Goal: Communication & Community: Answer question/provide support

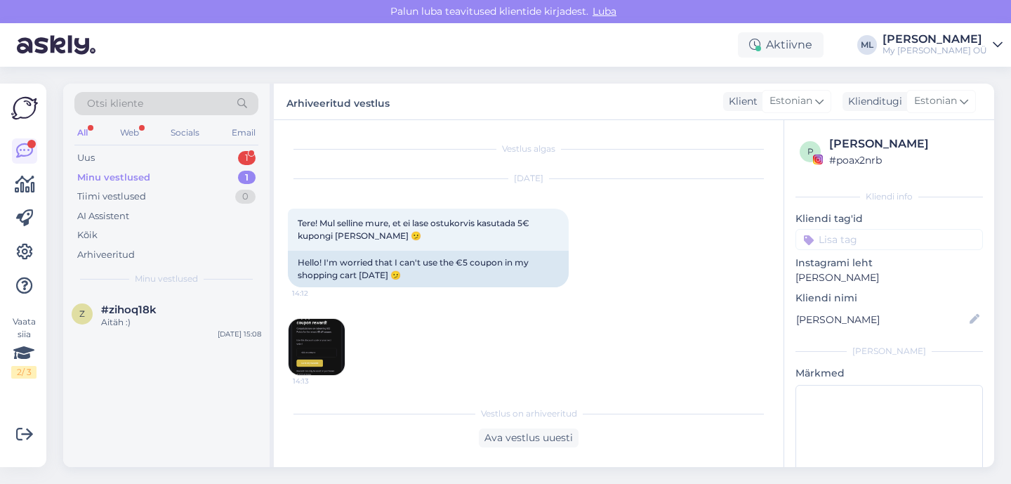
scroll to position [479, 0]
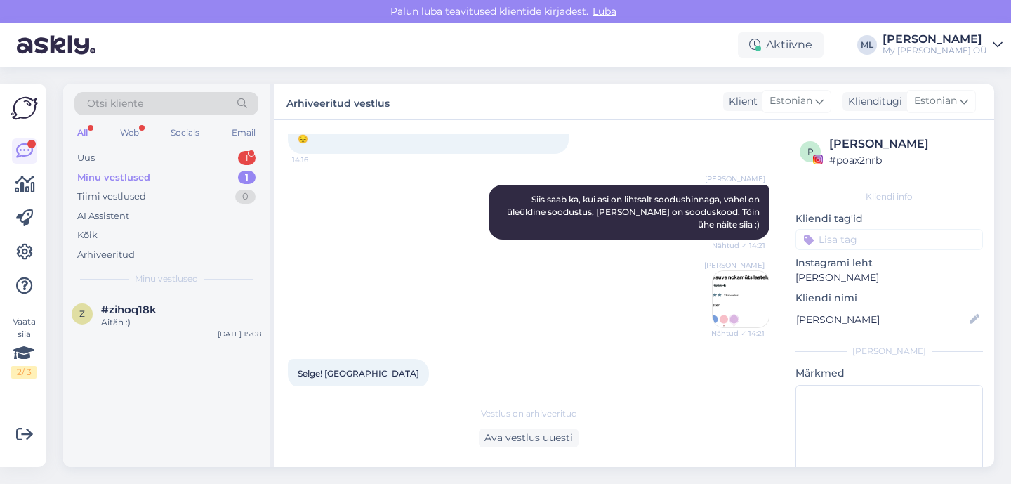
click at [149, 170] on div "Minu vestlused 1" at bounding box center [166, 178] width 184 height 20
click at [140, 159] on div "Uus 1" at bounding box center [166, 158] width 184 height 20
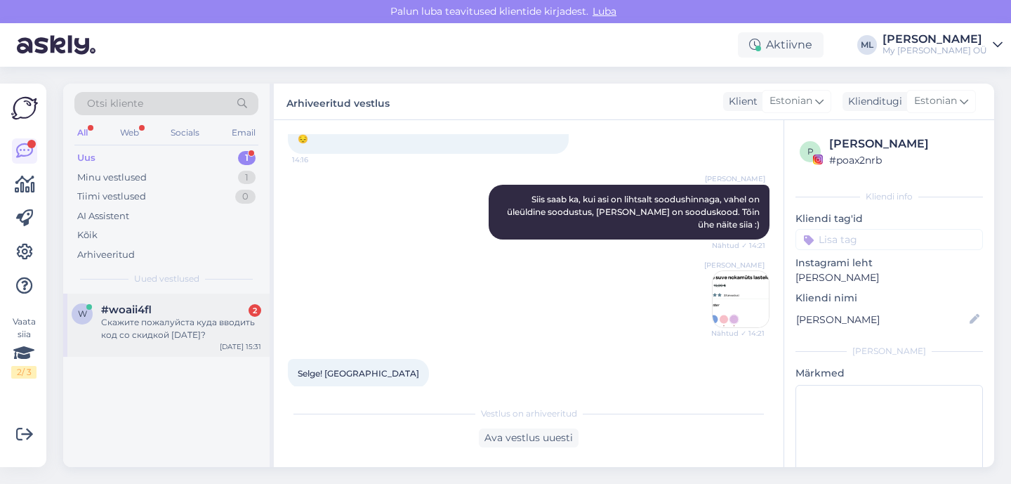
click at [121, 347] on div "w #woaii4fl 2 Скажите пожалуйста куда вводить код со скидкой [DATE]? [DATE] 15:…" at bounding box center [166, 324] width 206 height 63
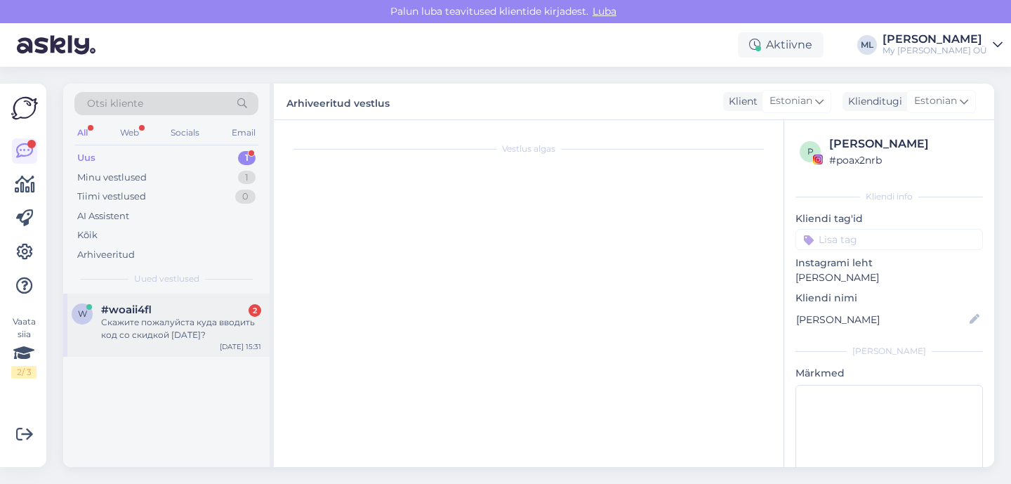
scroll to position [0, 0]
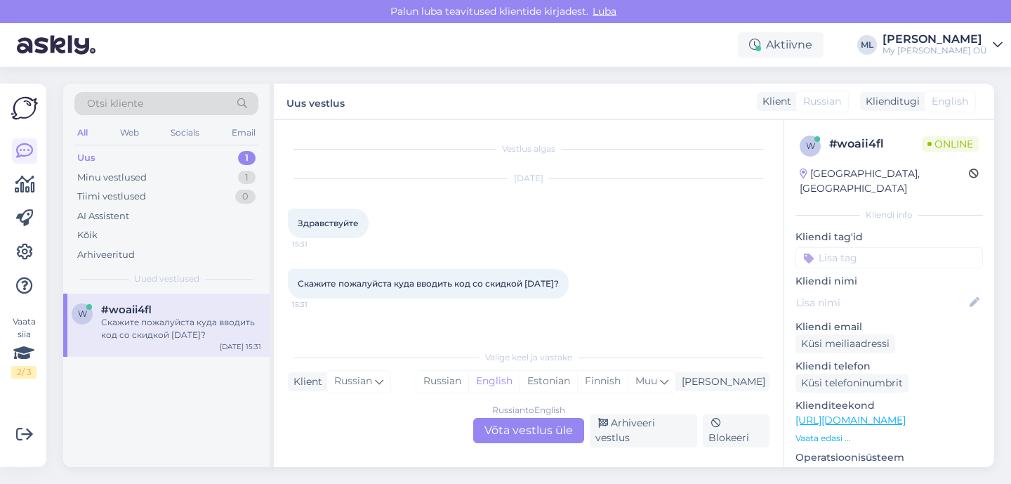
click at [515, 433] on div "Russian to English Võta vestlus üle" at bounding box center [528, 430] width 111 height 25
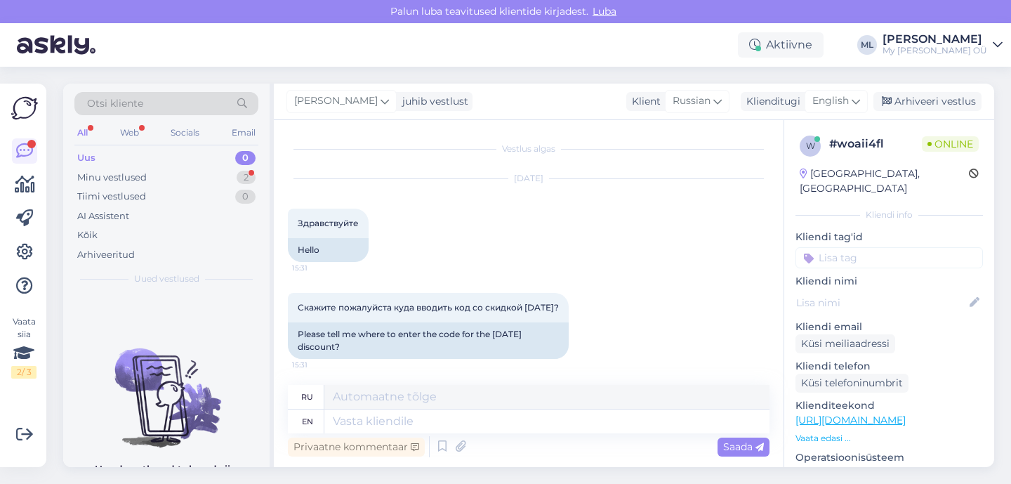
scroll to position [99, 0]
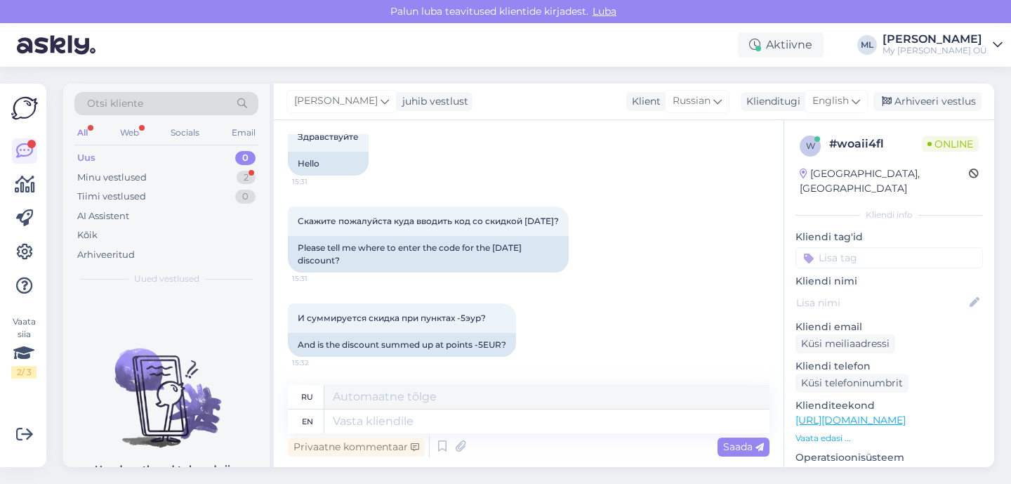
click at [129, 157] on div "Uus 0" at bounding box center [166, 158] width 184 height 20
click at [137, 178] on div "Minu vestlused" at bounding box center [111, 178] width 69 height 14
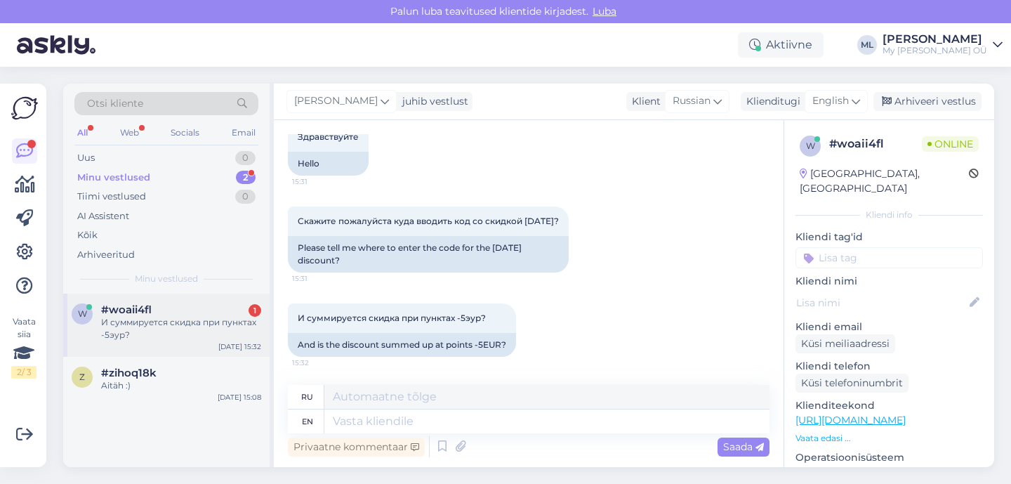
click at [174, 323] on div "И суммируется скидка при пунктах -5эур?" at bounding box center [181, 328] width 160 height 25
click at [833, 93] on div "English" at bounding box center [835, 101] width 63 height 22
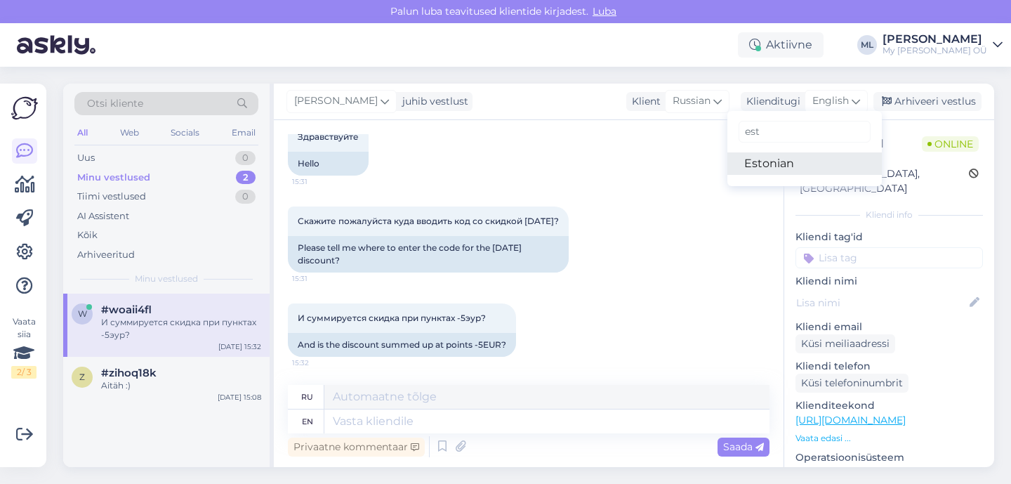
click at [809, 167] on link "Estonian" at bounding box center [804, 163] width 154 height 22
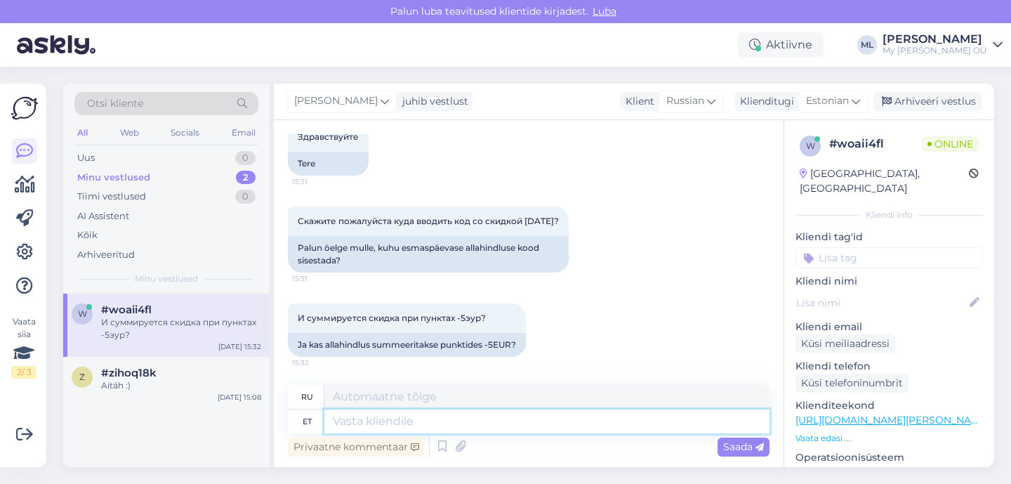
click at [377, 423] on textarea at bounding box center [546, 421] width 445 height 24
type textarea "Tere!"
type textarea "Привет!"
paste textarea "Liigu kassasse, et näha tarne- ja maksuinfot ning kasutada sooduskoodi"
type textarea "Tere! Liigu kassasse, et näha tarne- ja maksuinfot ning kasutada sooduskoodi"
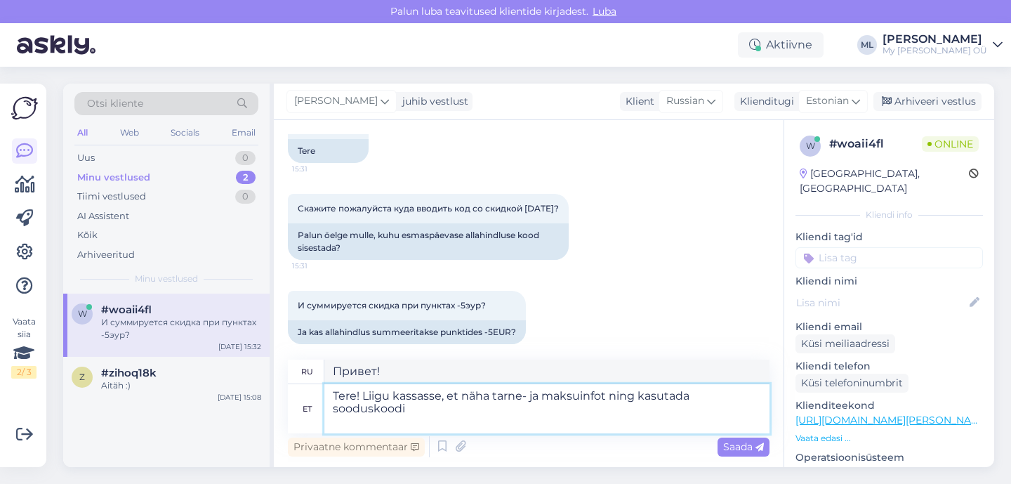
type textarea "Здравствуйте! Перейдите к оформлению заказа, чтобы узнать информацию о доставке…"
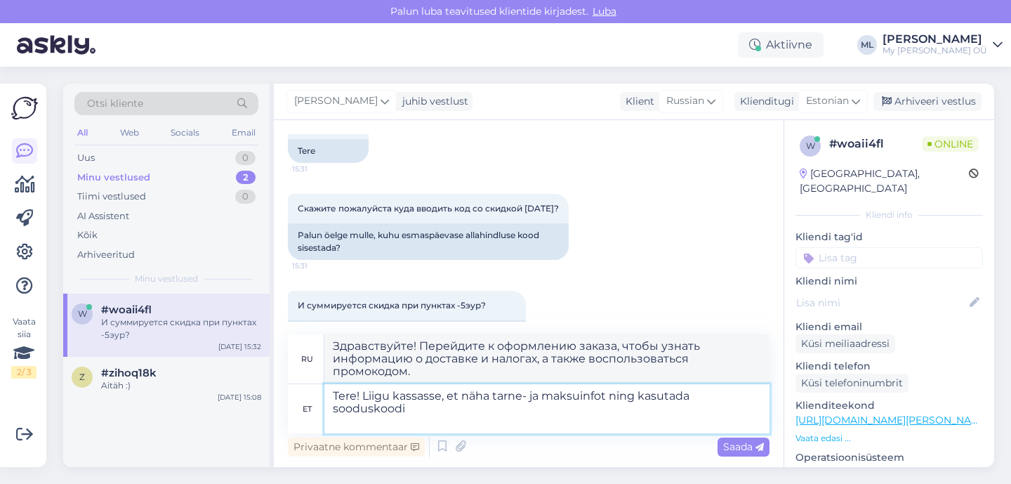
click at [462, 414] on textarea "Tere! Liigu kassasse, et näha tarne- ja maksuinfot ning kasutada sooduskoodi" at bounding box center [546, 408] width 445 height 49
click at [456, 414] on textarea "Tere! Liigu kassasse, et näha tarne- ja maksuinfot ning kasutada sooduskoodi" at bounding box center [546, 408] width 445 height 49
type textarea "Tere! Liigu kassasse, et näha tarne- ja maksuinfot ning kasutada sooduskoodi. S…"
type textarea "Здравствуйте! Перейдите к оформлению заказа, чтобы узнать информацию о доставке…"
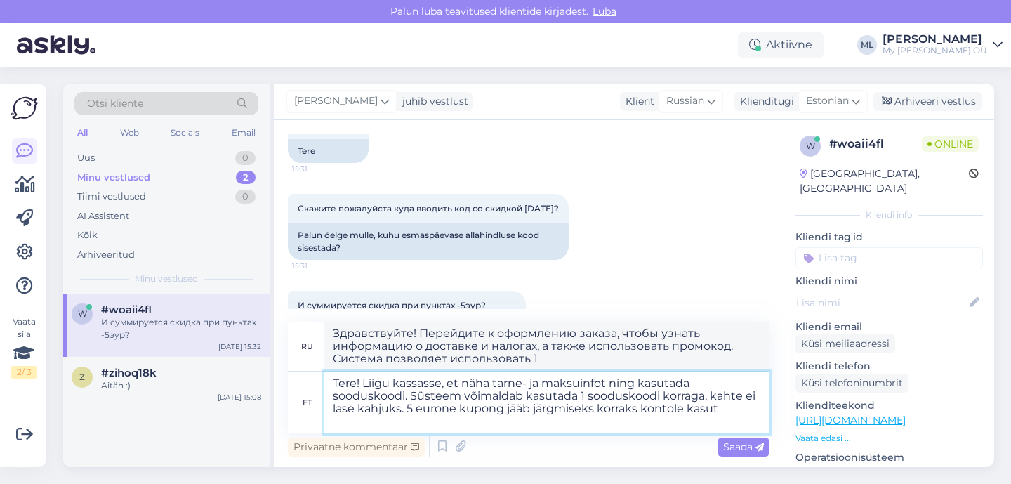
type textarea "Tere! Liigu kassasse, et näha tarne- ja maksuinfot ning kasutada sooduskoodi. S…"
type textarea "Здравствуйте! Перейдите к оформлению заказа, чтобы узнать информацию о доставке…"
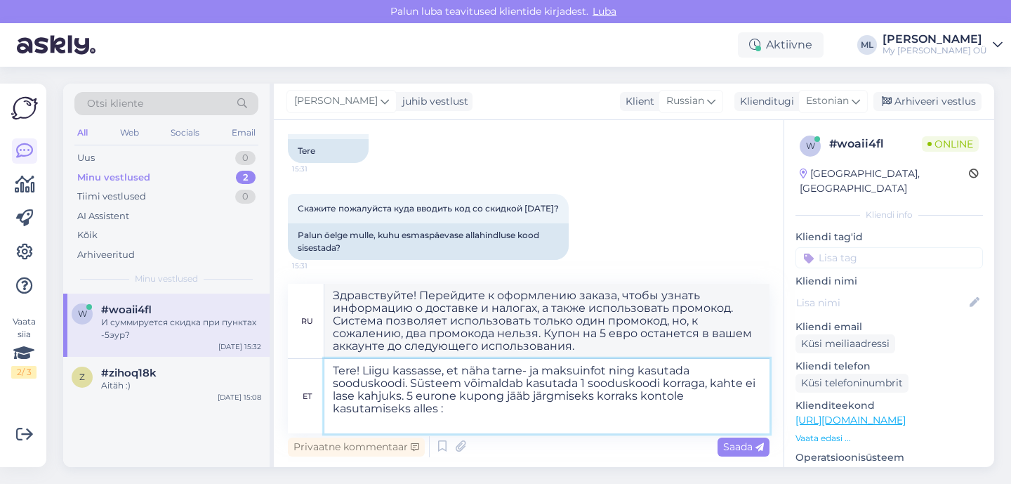
type textarea "Tere! Liigu kassasse, et näha tarne- ja maksuinfot ning kasutada sooduskoodi. S…"
type textarea "Здравствуйте! Перейдите к оформлению заказа, чтобы узнать информацию о доставке…"
type textarea "Tere! Liigu kassasse, et näha tarne- ja maksuinfot ning kasutada sooduskoodi. S…"
type textarea "Здравствуйте! Перейдите к оформлению заказа, чтобы узнать информацию о доставке…"
type textarea "Tere! Liigu kassasse, et näha tarne- ja maksuinfot ning kasutada sooduskoodi. S…"
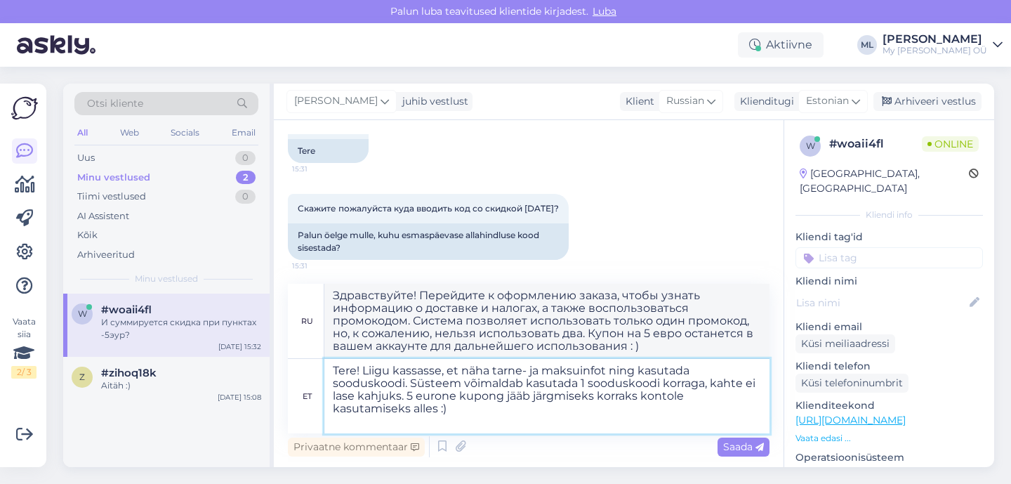
type textarea "Здравствуйте! Перейдите к оформлению заказа, чтобы узнать информацию о доставке…"
type textarea "Tere! Liigu kassasse, et näha tarne- ja maksuinfot ning kasutada sooduskoodi. S…"
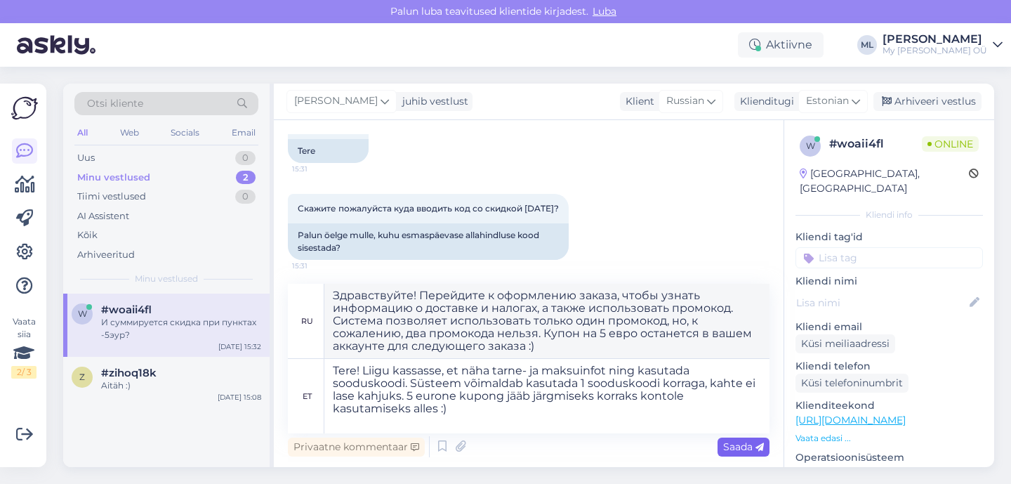
click at [733, 450] on span "Saada" at bounding box center [743, 446] width 41 height 13
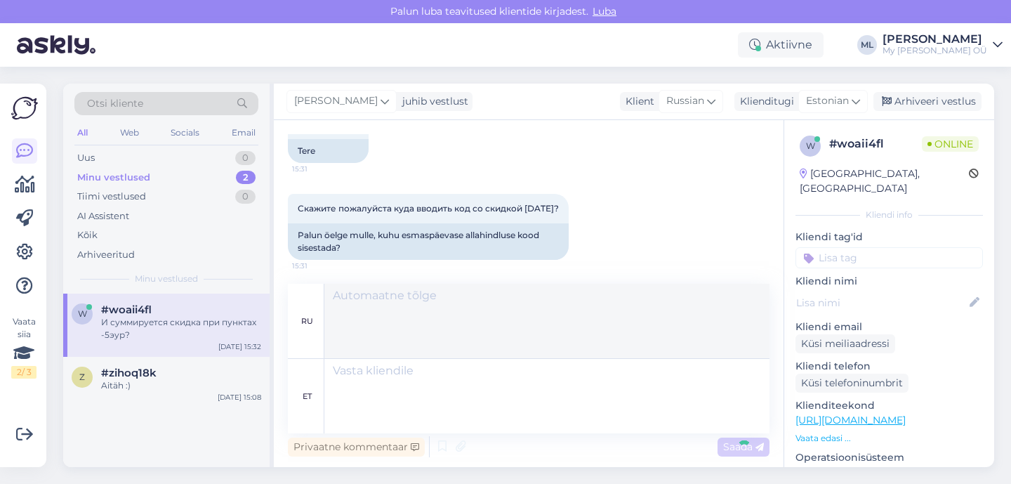
scroll to position [284, 0]
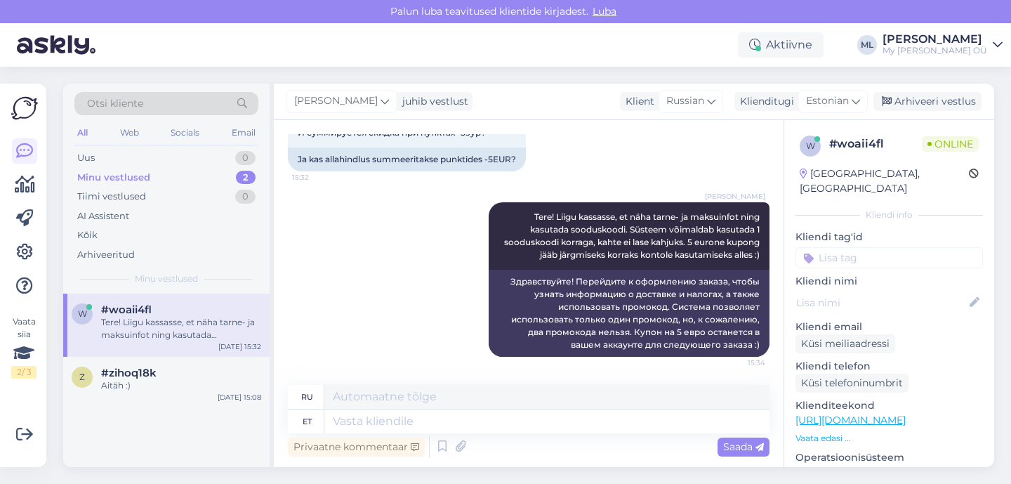
click at [213, 319] on div "Tere! Liigu kassasse, et näha tarne- ja maksuinfot ning kasutada sooduskoodi. S…" at bounding box center [181, 328] width 160 height 25
click at [898, 100] on div "Arhiveeri vestlus" at bounding box center [927, 101] width 108 height 19
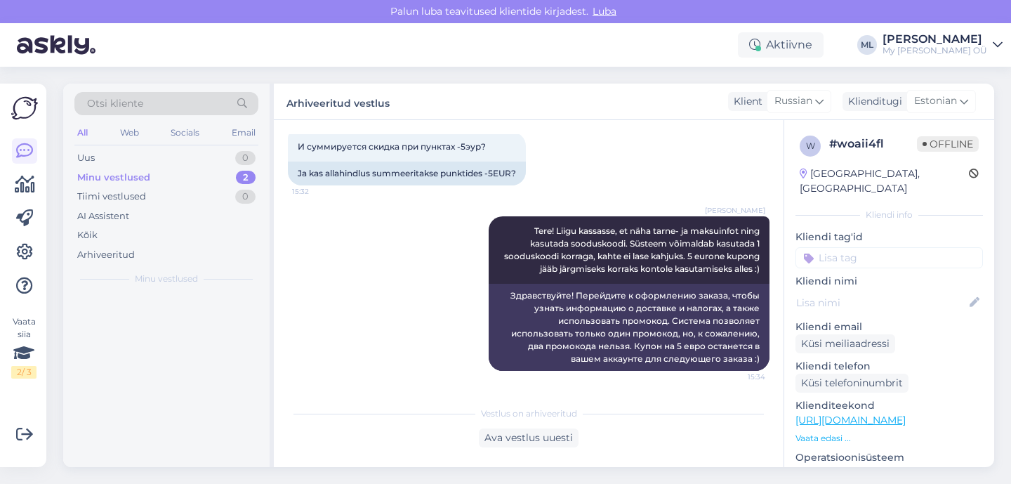
scroll to position [270, 0]
click at [109, 330] on div "z #zihoq18k Aitäh :) [DATE] 15:08" at bounding box center [166, 318] width 206 height 51
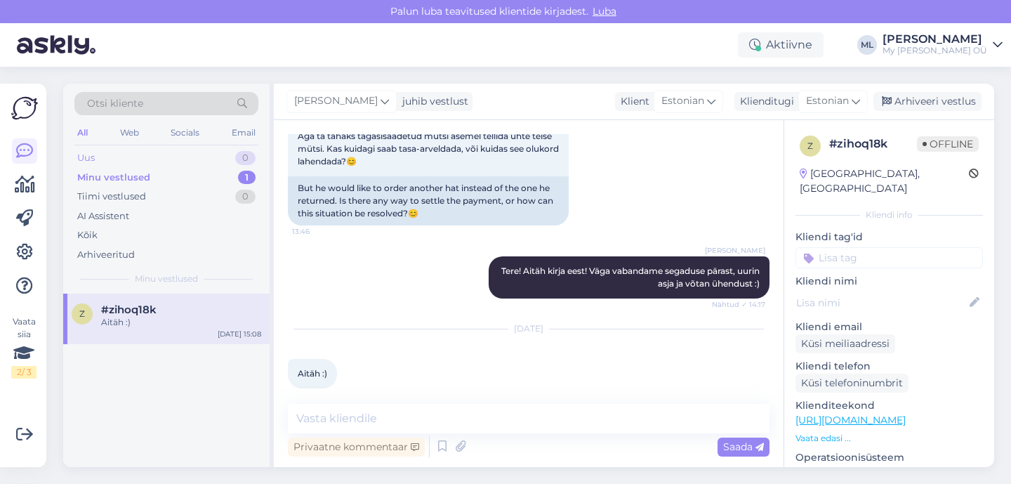
click at [81, 152] on div "Uus" at bounding box center [86, 158] width 18 height 14
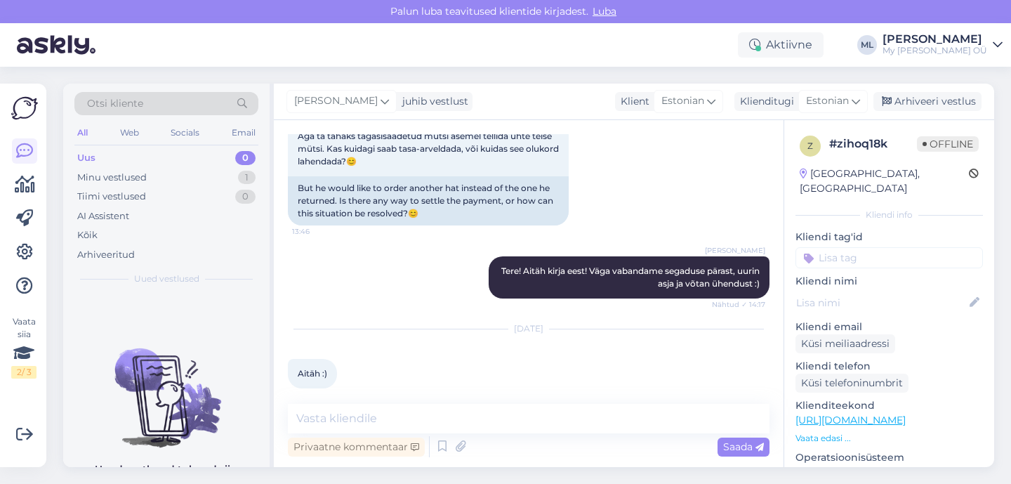
click at [103, 146] on div "Otsi kliente All Web Socials Email Uus 0 Minu vestlused 1 Tiimi vestlused 0 AI …" at bounding box center [166, 189] width 206 height 210
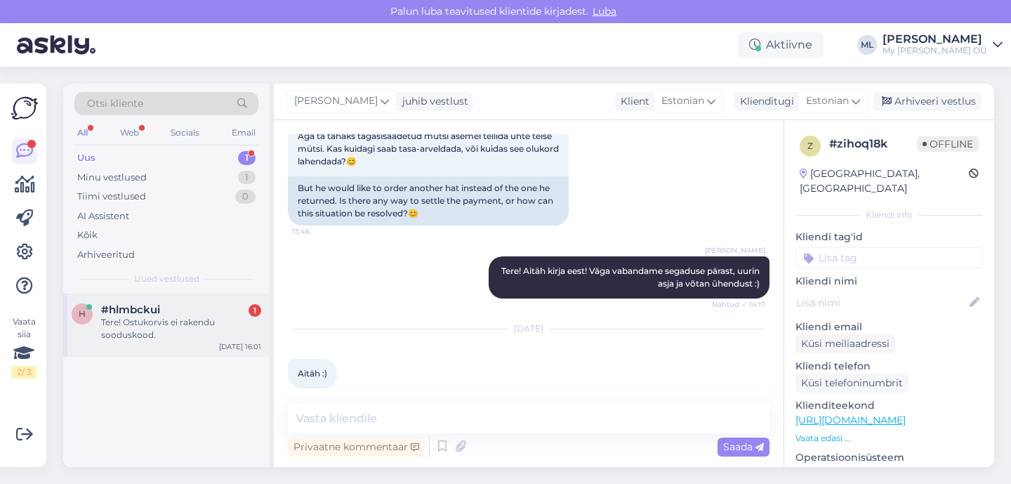
click at [122, 324] on div "Tere! Ostukorvis ei rakendu sooduskood." at bounding box center [181, 328] width 160 height 25
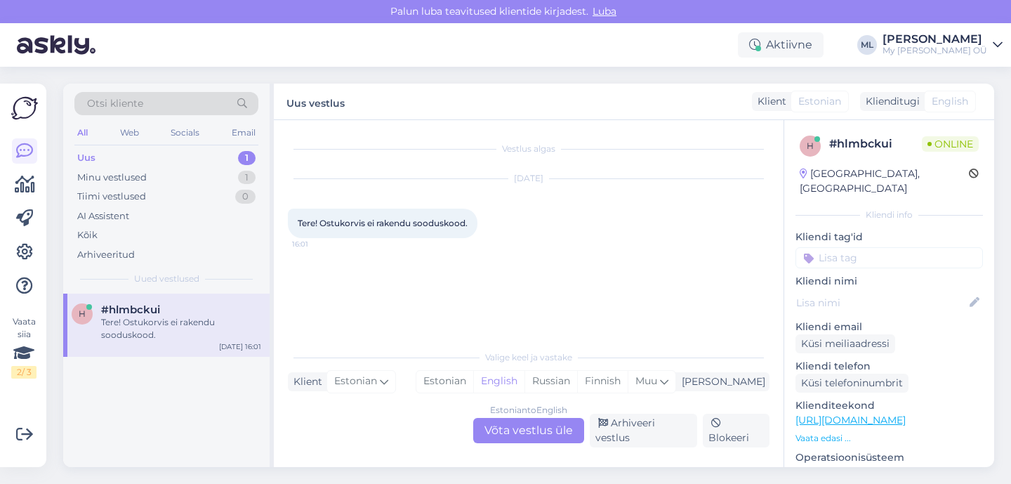
click at [207, 308] on div "#hlmbckui" at bounding box center [181, 309] width 160 height 13
click at [540, 439] on div "Estonian to English Võta vestlus üle" at bounding box center [528, 430] width 111 height 25
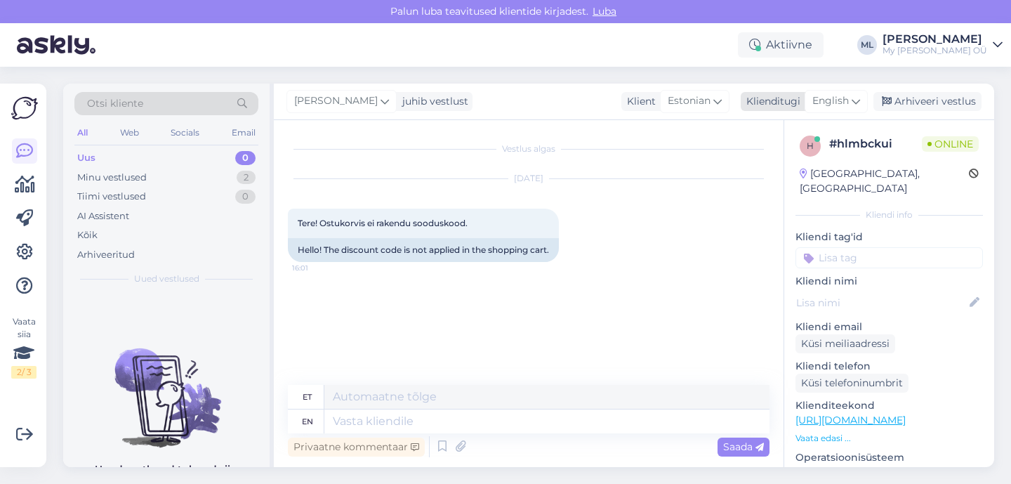
click at [846, 98] on span "English" at bounding box center [830, 100] width 36 height 15
click at [773, 159] on link "Estonian" at bounding box center [804, 163] width 154 height 22
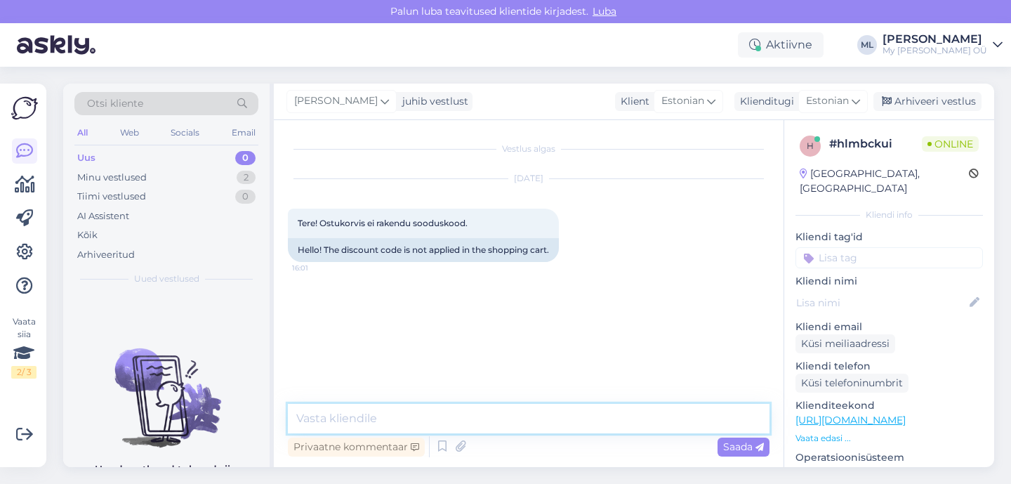
click at [358, 417] on textarea at bounding box center [528, 418] width 481 height 29
paste textarea "ESMASPAEV20"
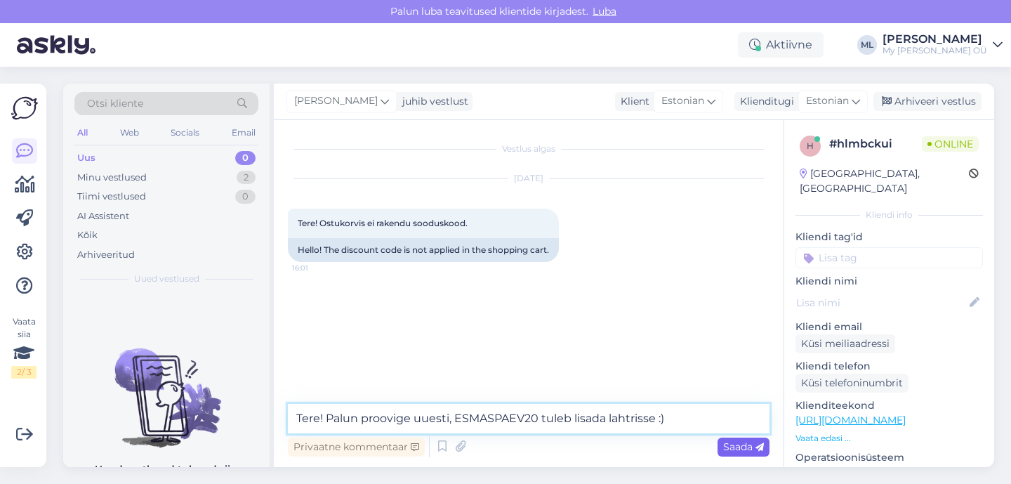
type textarea "Tere! Palun proovige uuesti, ESMASPAEV20 tuleb lisada lahtrisse :)"
click at [732, 451] on span "Saada" at bounding box center [743, 446] width 41 height 13
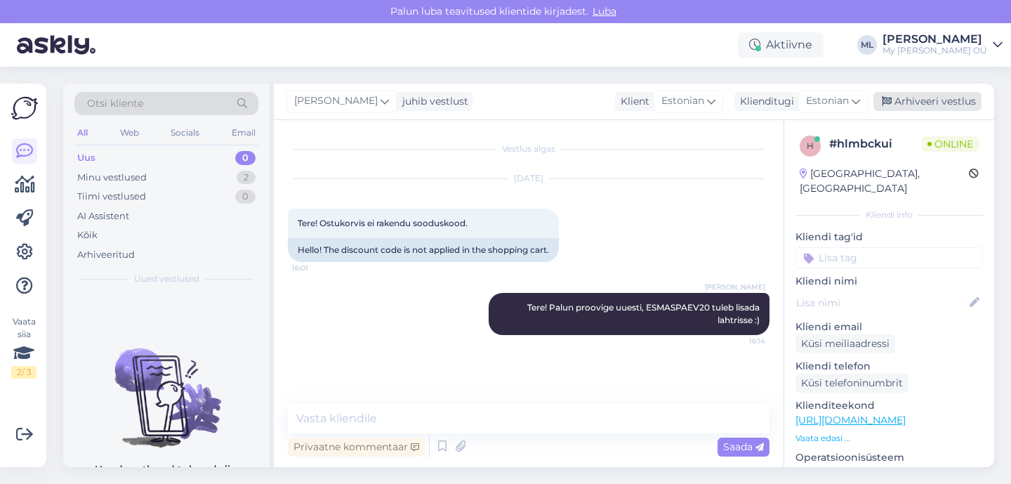
click at [901, 106] on div "Arhiveeri vestlus" at bounding box center [927, 101] width 108 height 19
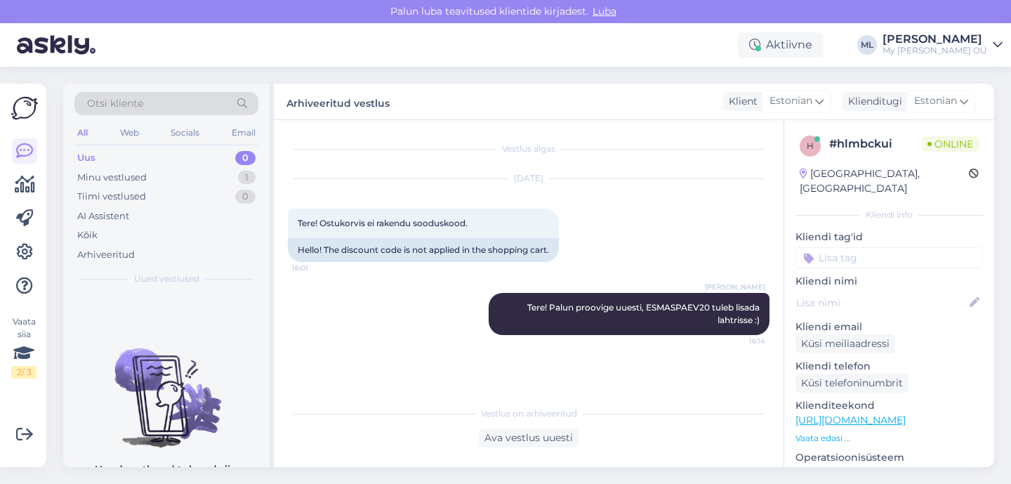
click at [176, 166] on div "Uus 0" at bounding box center [166, 158] width 184 height 20
click at [121, 160] on div "Uus 0" at bounding box center [166, 158] width 184 height 20
